Goal: Navigation & Orientation: Find specific page/section

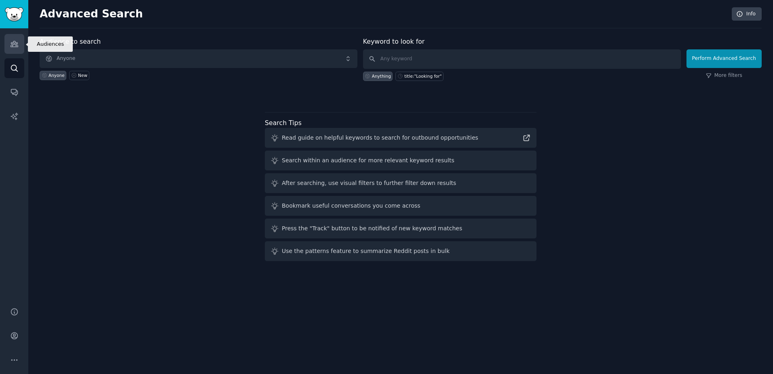
click at [13, 44] on icon "Sidebar" at bounding box center [14, 44] width 8 height 8
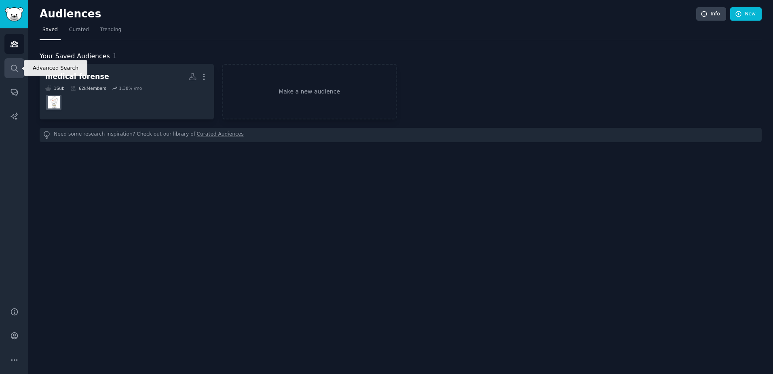
click at [11, 67] on icon "Sidebar" at bounding box center [14, 68] width 8 height 8
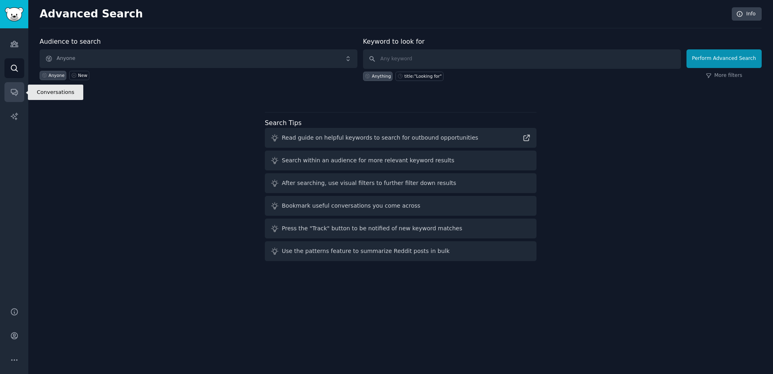
click at [15, 91] on icon "Sidebar" at bounding box center [14, 92] width 8 height 8
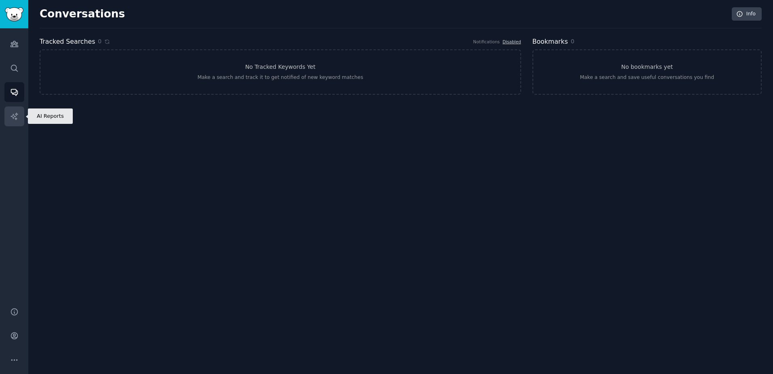
click at [11, 111] on link "AI Reports" at bounding box center [14, 116] width 20 height 20
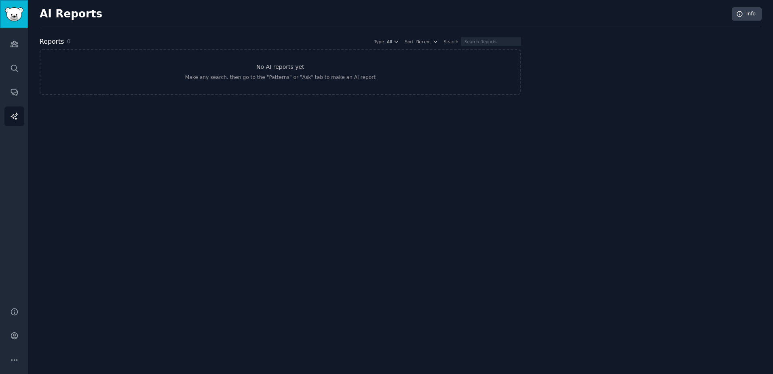
click at [16, 13] on img "Sidebar" at bounding box center [14, 14] width 19 height 14
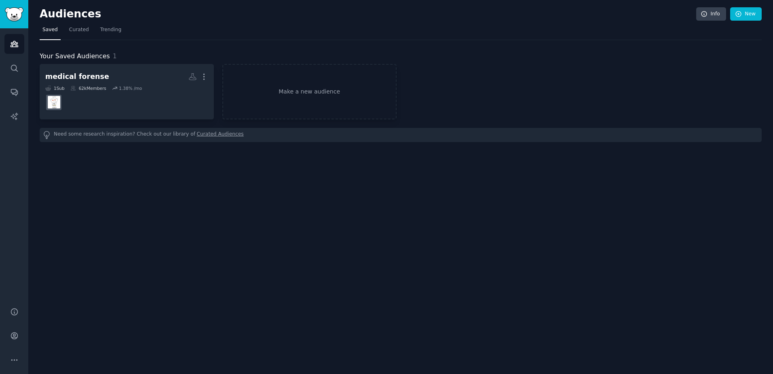
click at [46, 29] on span "Saved" at bounding box center [49, 29] width 15 height 7
click at [68, 56] on span "Your Saved Audiences" at bounding box center [75, 56] width 70 height 10
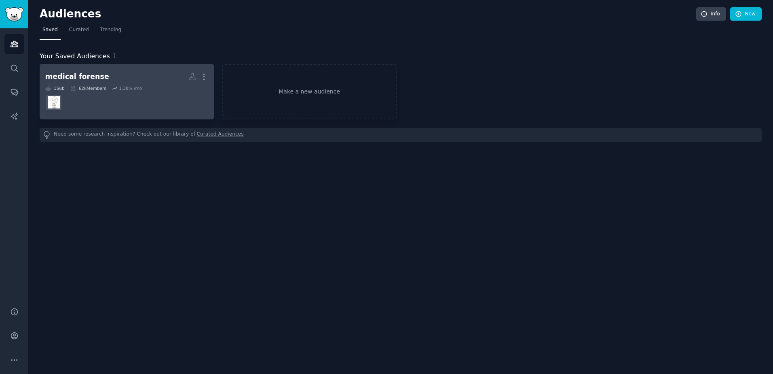
click at [57, 72] on div "medical forense" at bounding box center [77, 77] width 64 height 10
